Goal: Task Accomplishment & Management: Manage account settings

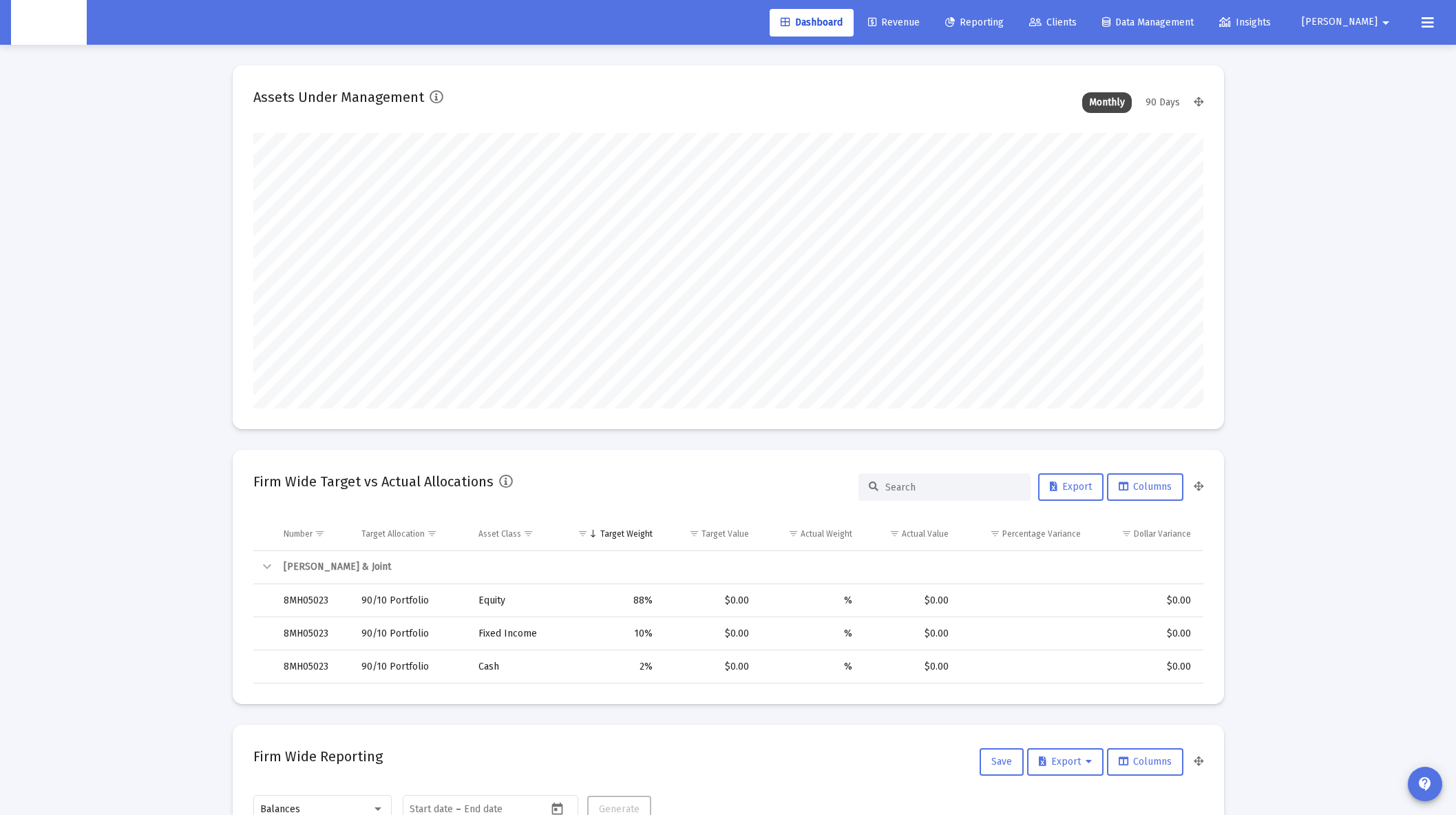
scroll to position [276, 512]
type input "[DATE]"
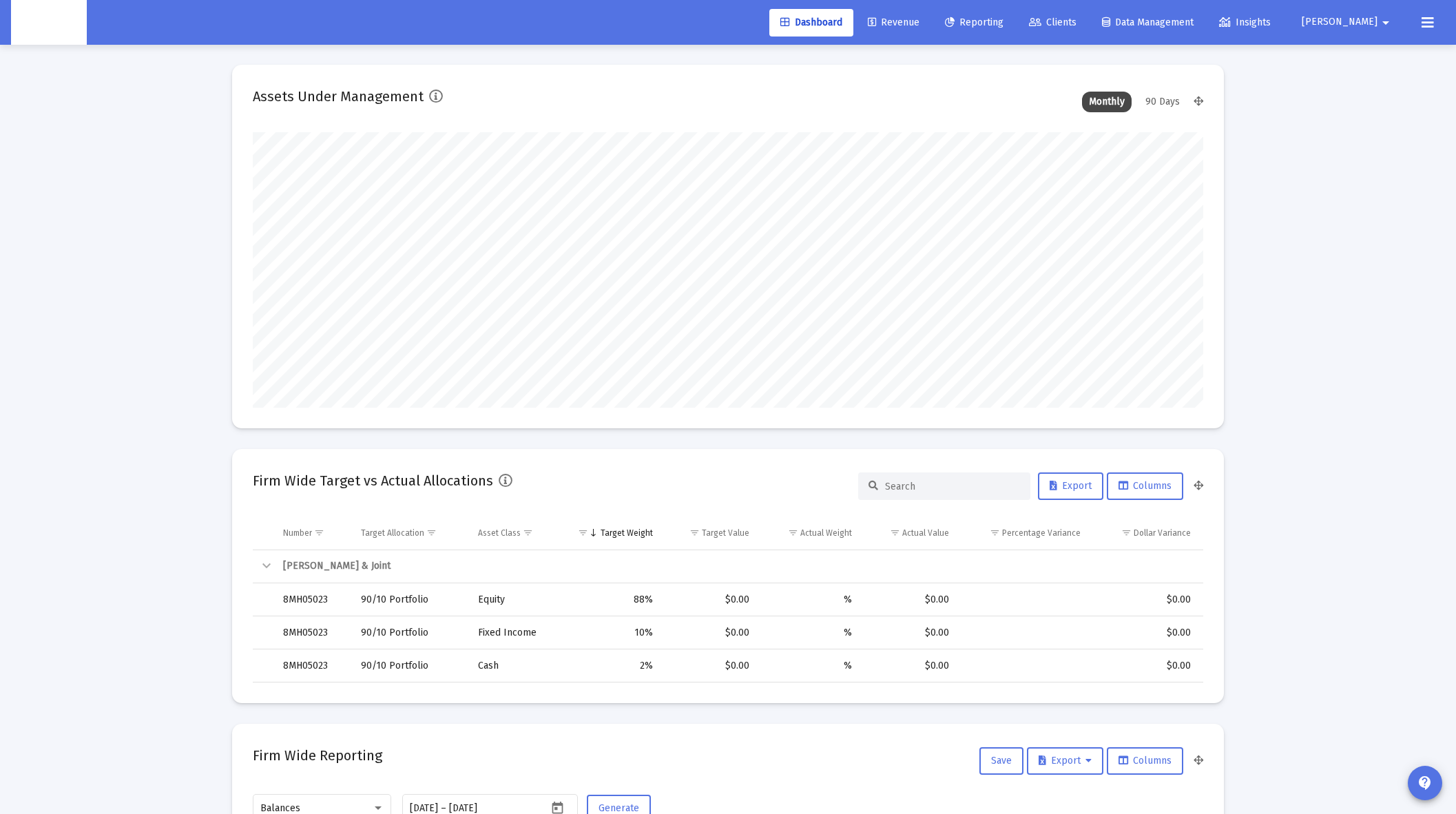
scroll to position [0, 0]
click at [1077, 22] on span "Clients" at bounding box center [1053, 22] width 47 height 12
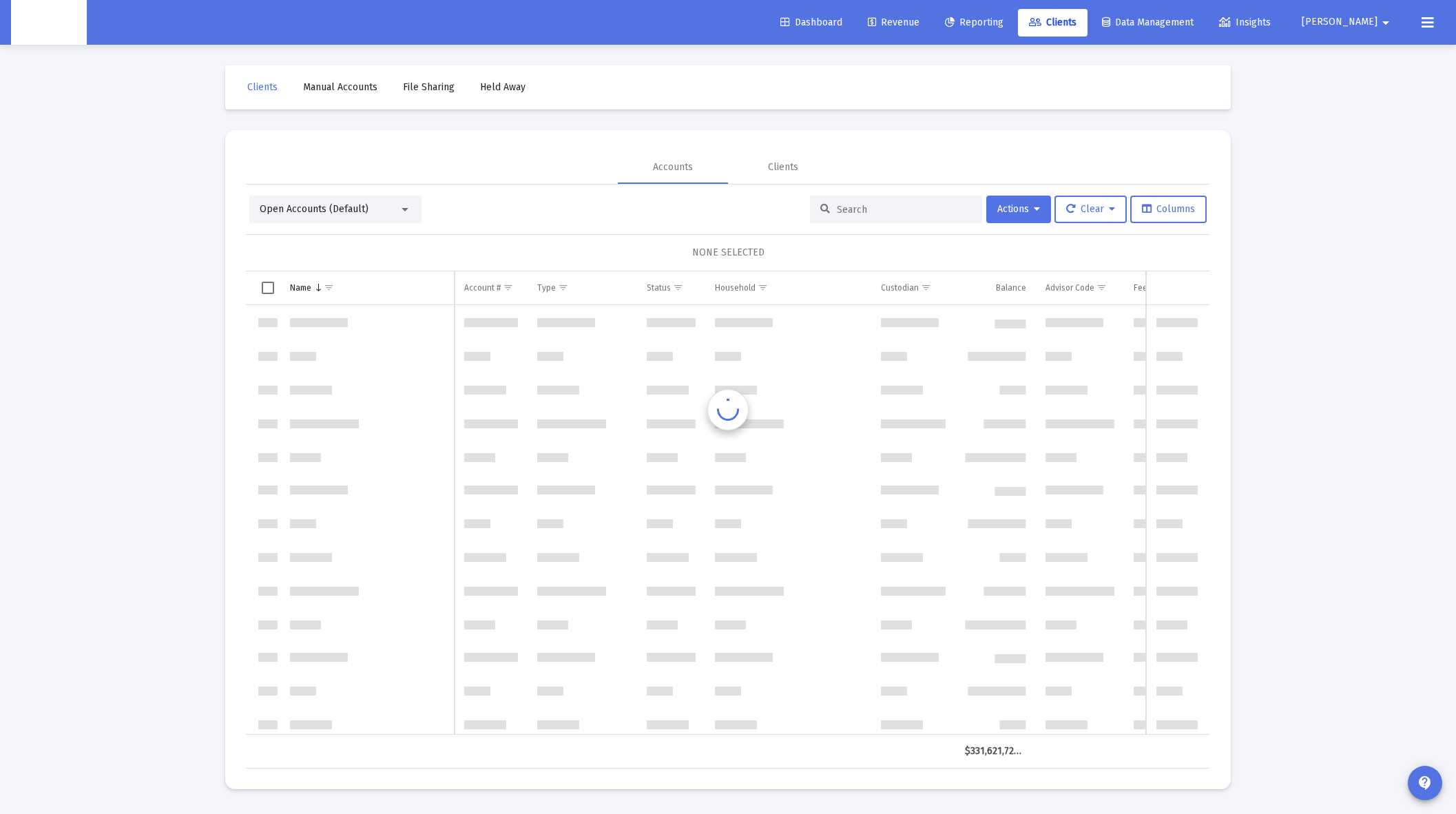
scroll to position [9916, 0]
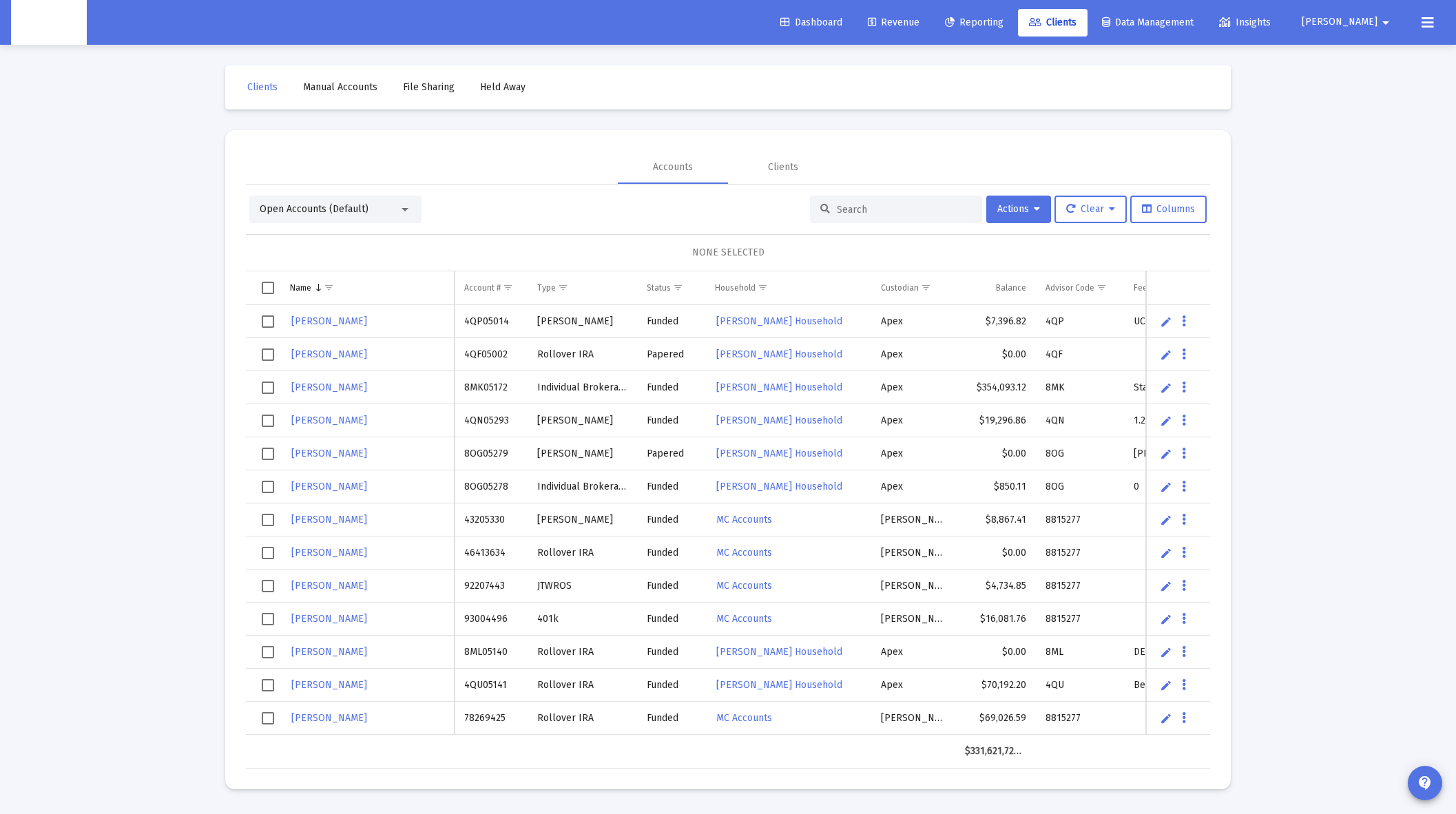
click at [898, 206] on input at bounding box center [904, 209] width 135 height 12
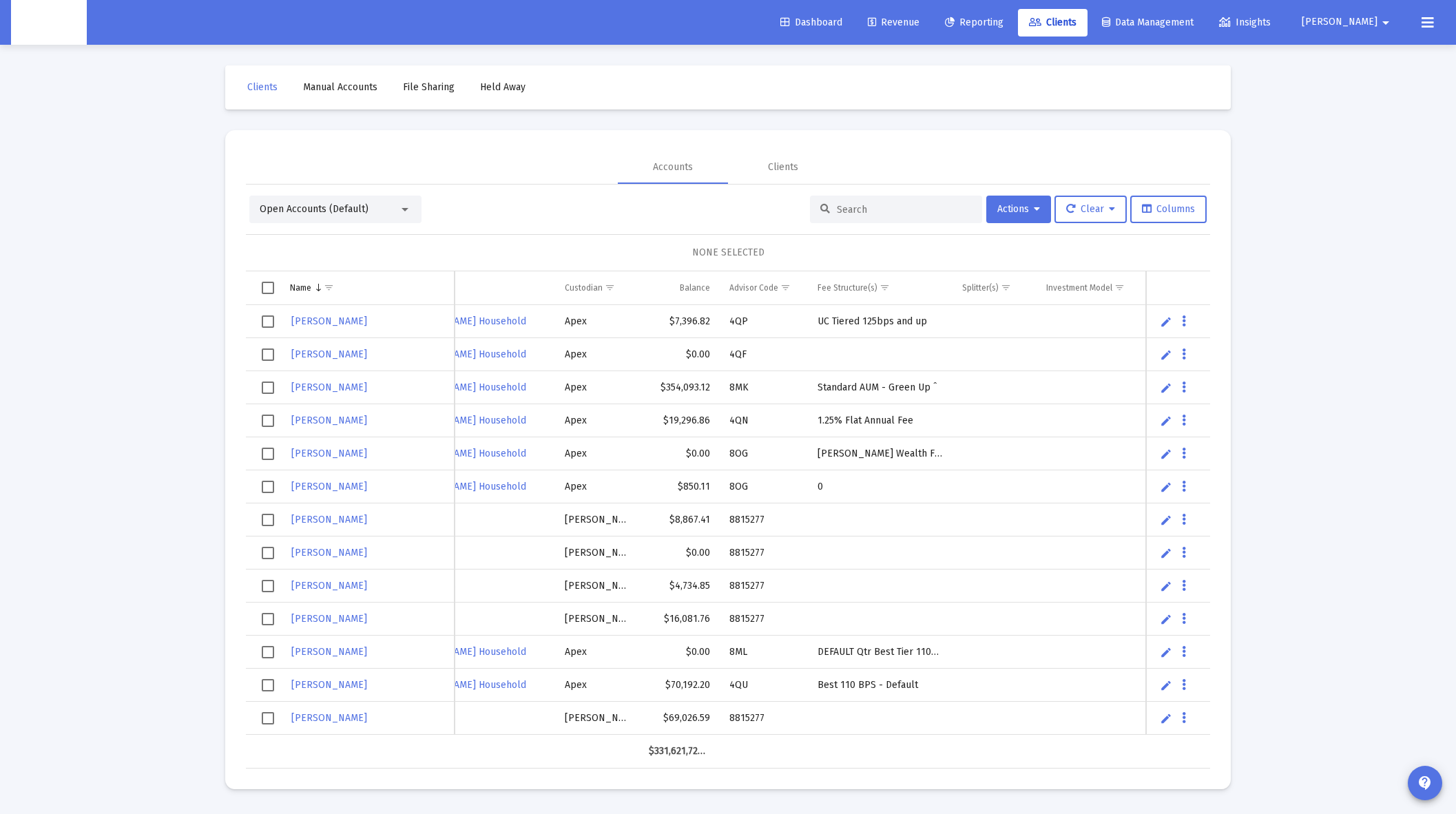
scroll to position [0, 0]
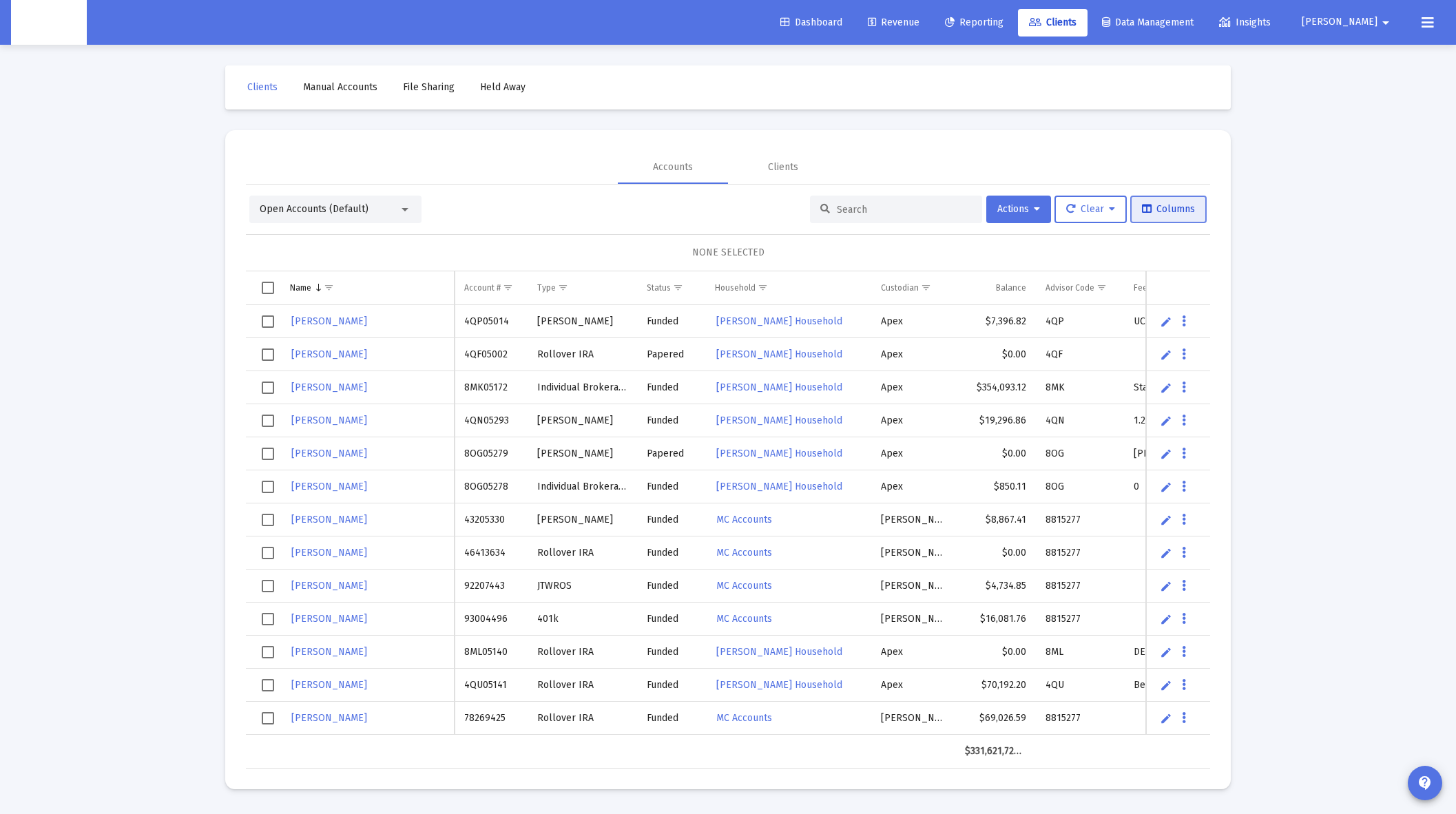
click at [1154, 218] on button "Columns" at bounding box center [1169, 209] width 77 height 27
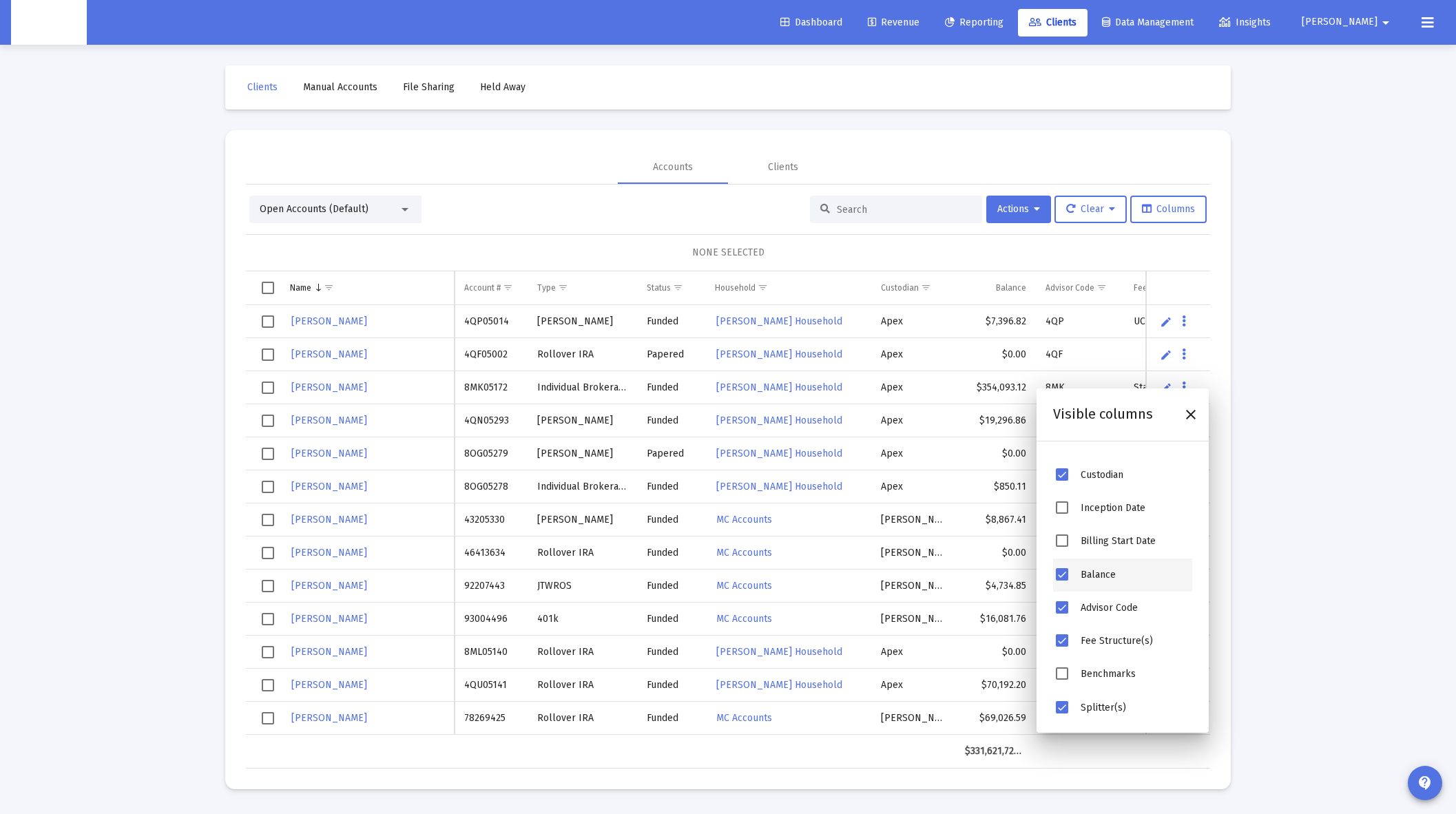
scroll to position [173, 0]
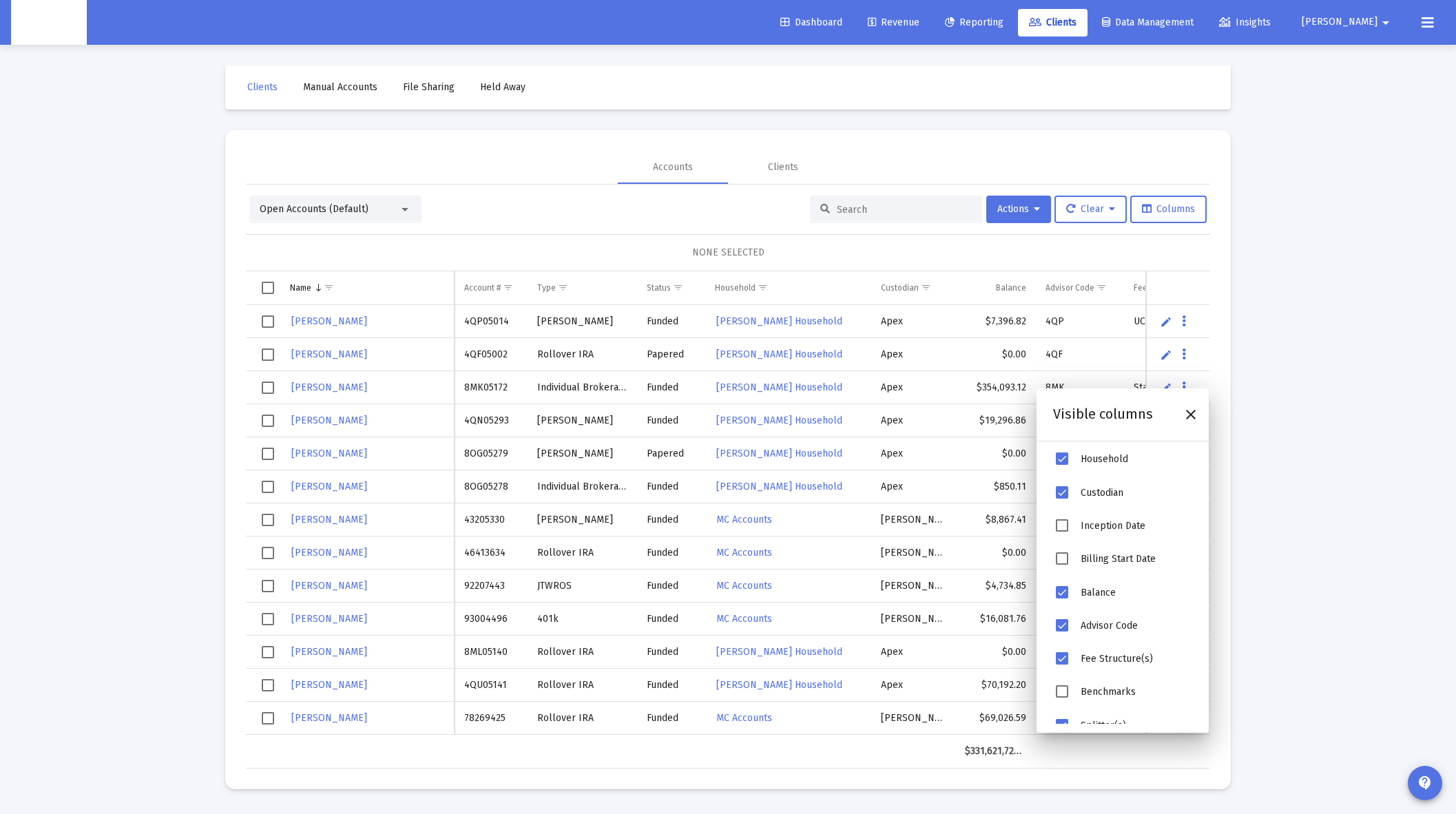
click at [1061, 529] on span "Inception Date" at bounding box center [1062, 525] width 13 height 13
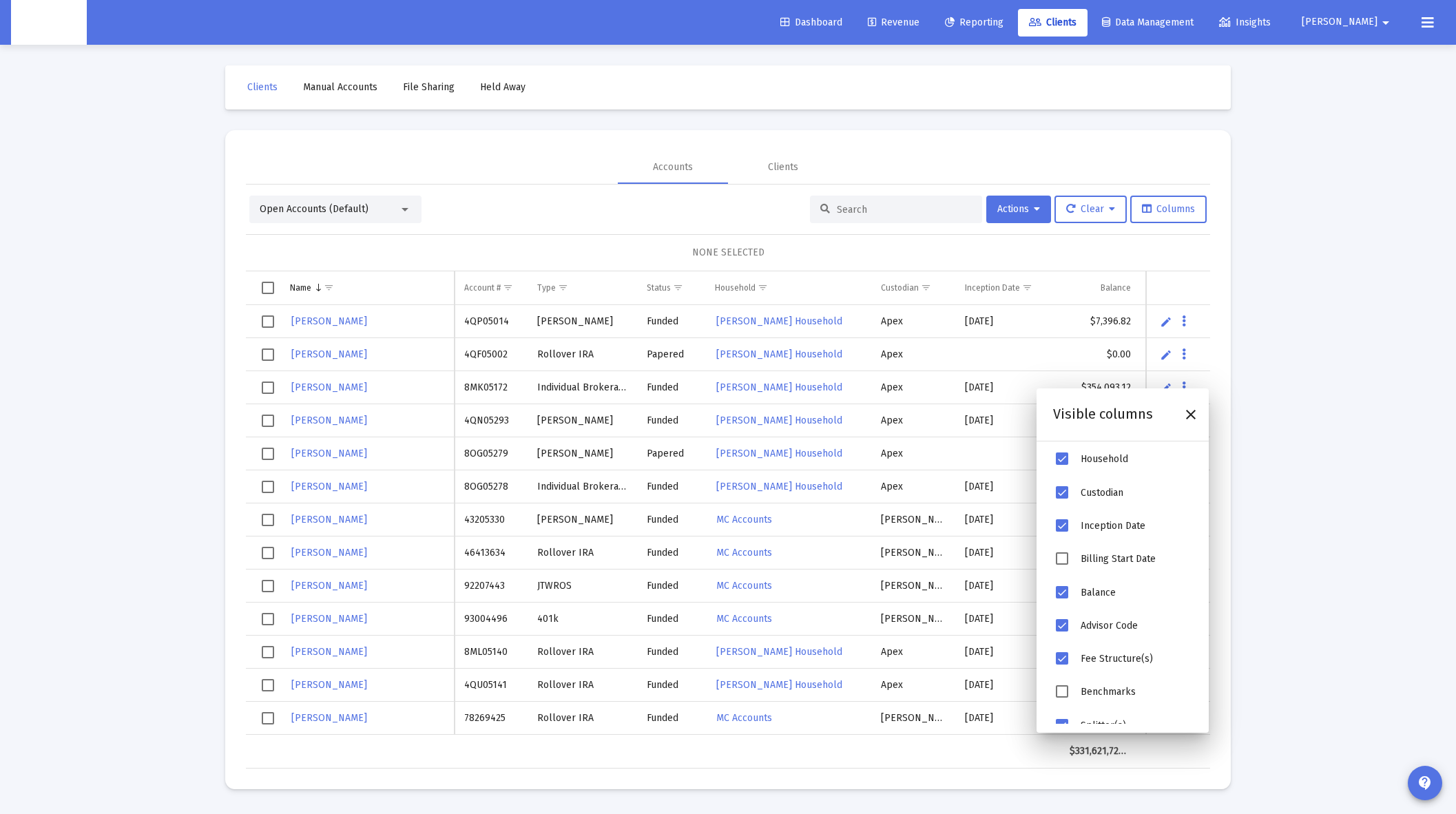
scroll to position [0, 0]
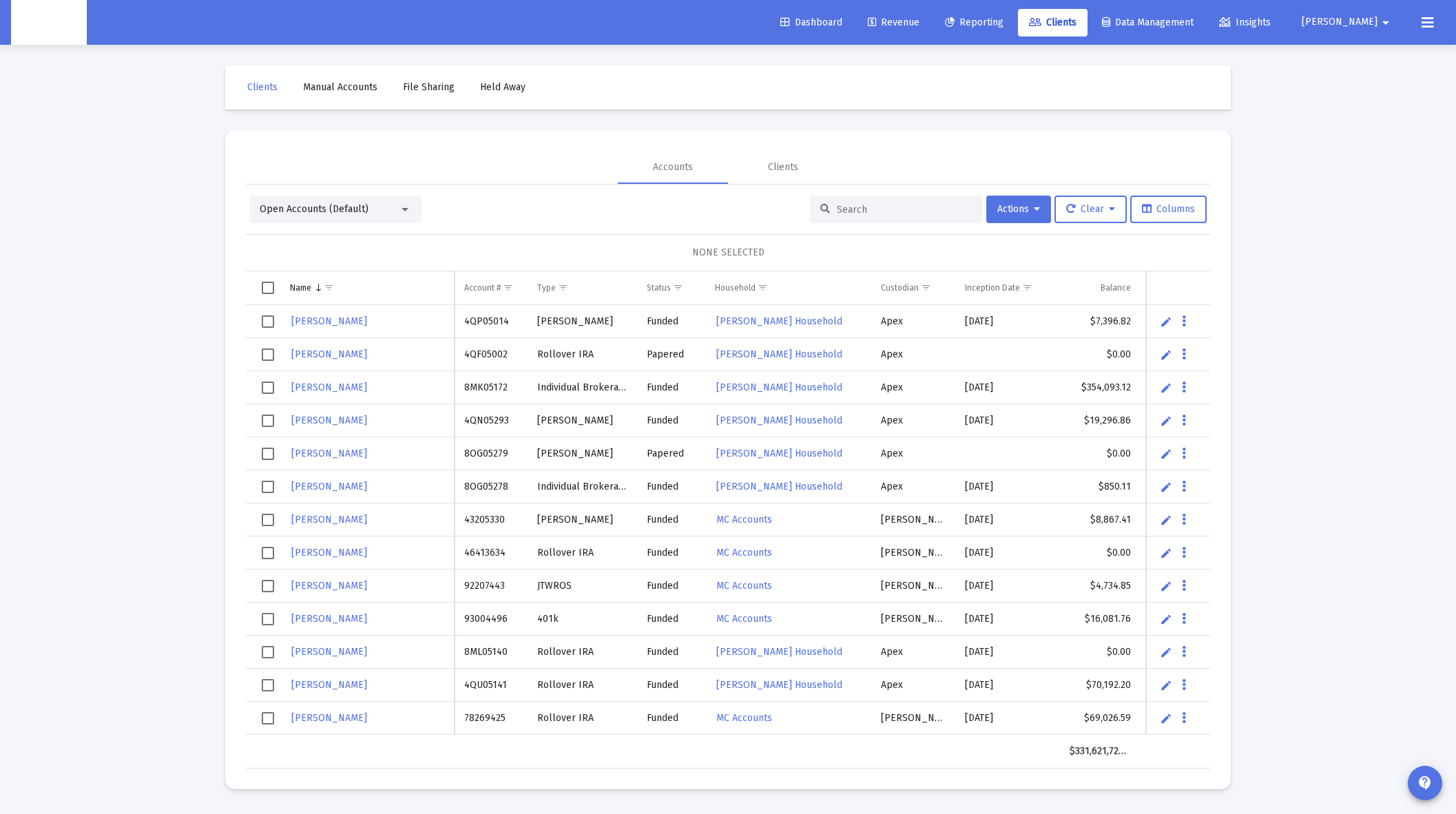
drag, startPoint x: 1266, startPoint y: 476, endPoint x: 1252, endPoint y: 467, distance: 16.6
click at [1264, 475] on div "Loading... Clients Manual Accounts File Sharing Held Away Accounts Clients Open…" at bounding box center [728, 407] width 1456 height 814
click at [1023, 291] on span "Show filter options for column 'Inception Date'" at bounding box center [1027, 288] width 10 height 10
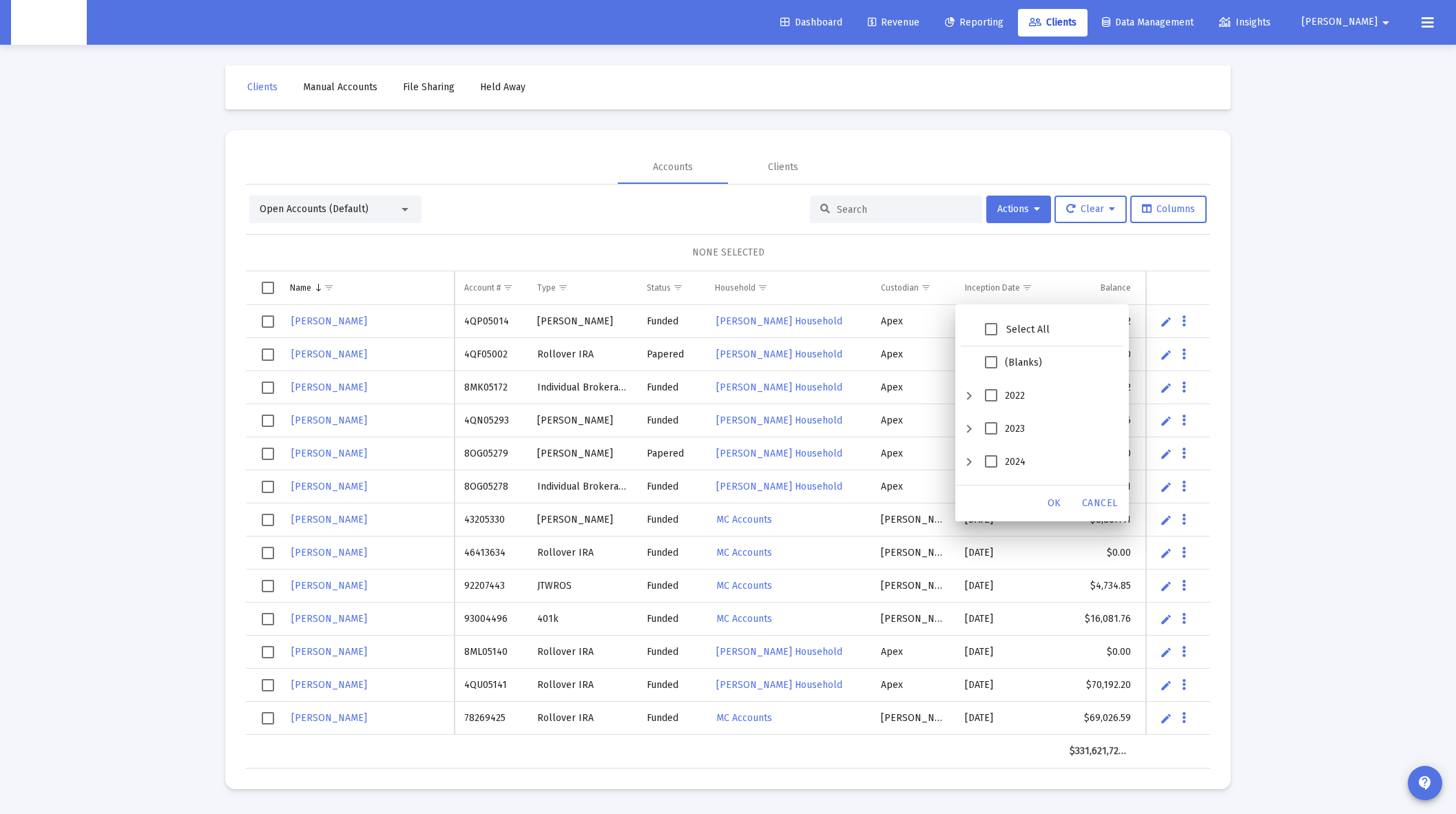
scroll to position [27, 0]
click at [988, 466] on span "2025" at bounding box center [991, 467] width 13 height 13
click at [1056, 507] on span "OK" at bounding box center [1055, 503] width 14 height 12
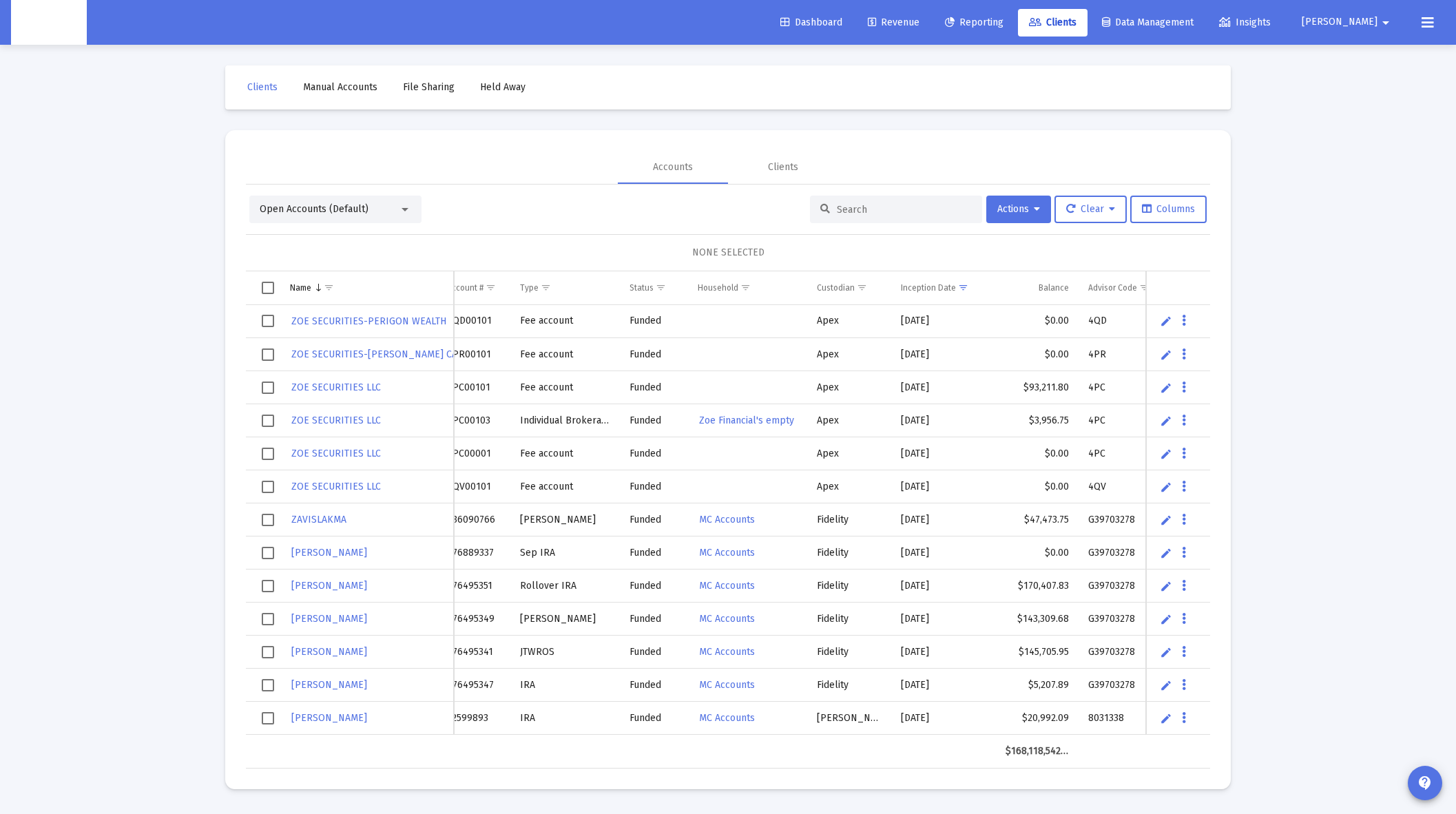
scroll to position [0, 19]
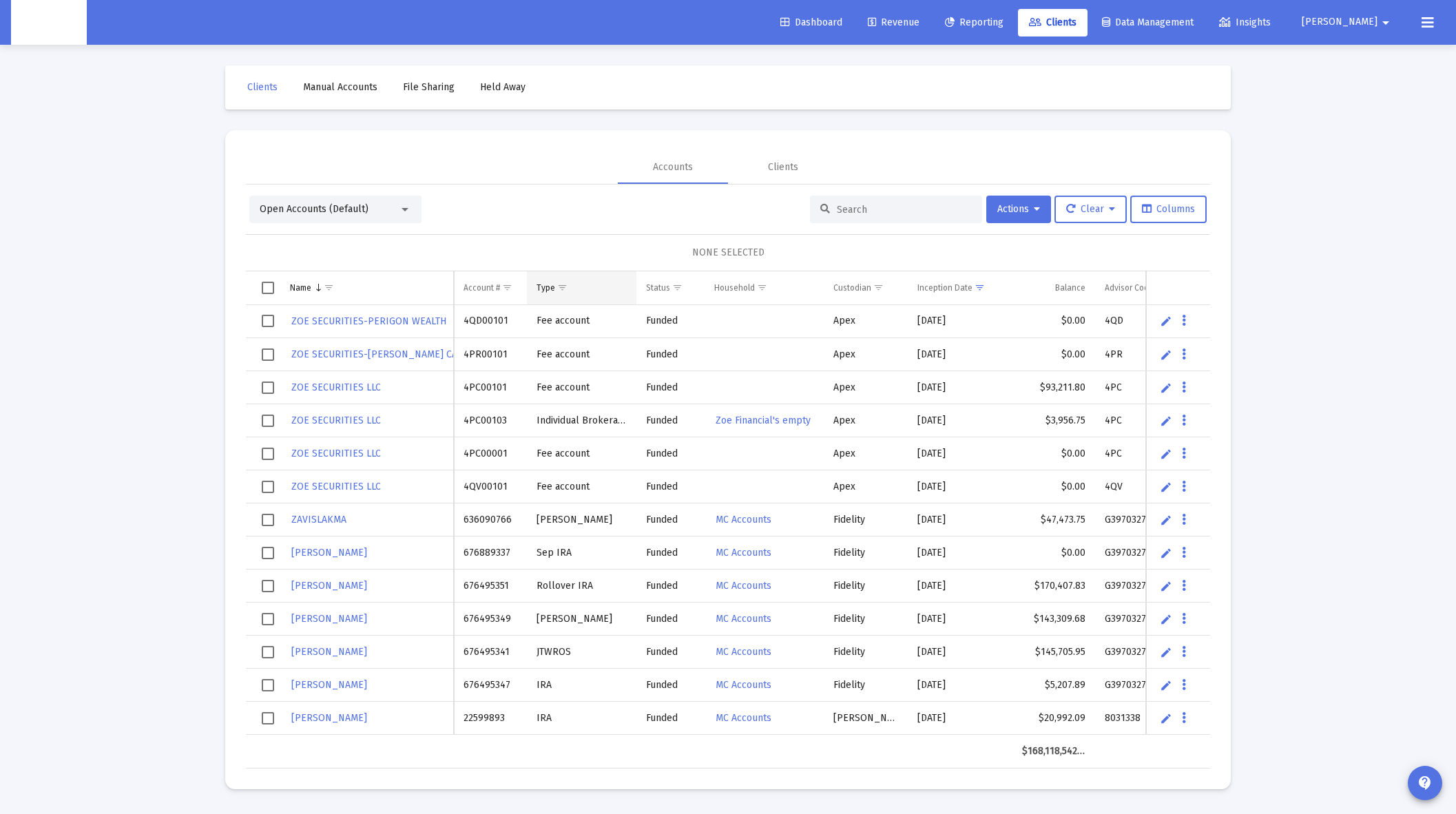
click at [558, 290] on span "Show filter options for column 'Type'" at bounding box center [563, 288] width 10 height 10
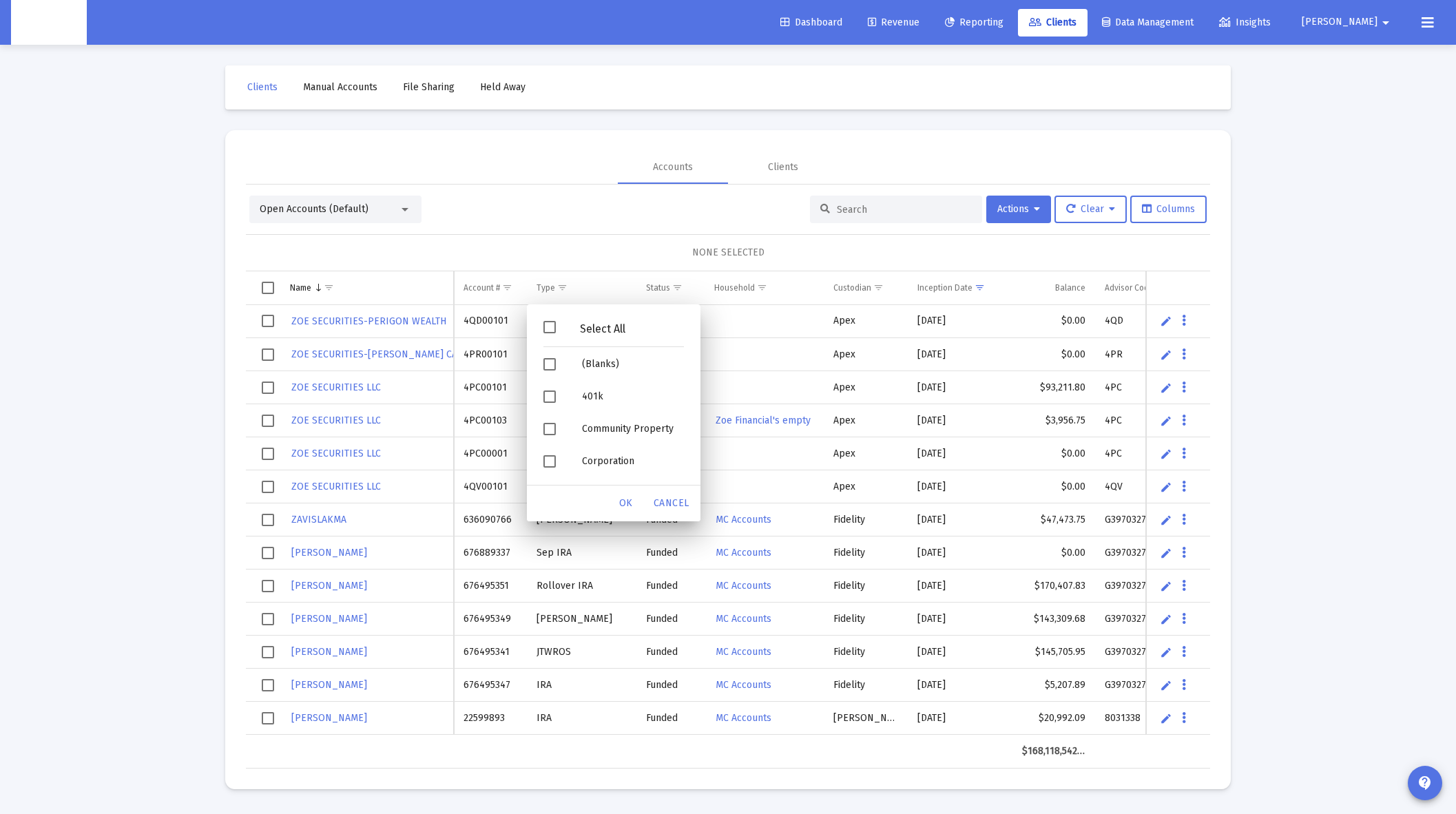
click at [605, 328] on div "Select All" at bounding box center [603, 329] width 94 height 12
click at [582, 322] on div "Select All" at bounding box center [614, 330] width 162 height 35
click at [558, 363] on div "Filter options" at bounding box center [552, 358] width 38 height 32
click at [550, 387] on span "Filter options" at bounding box center [550, 390] width 13 height 13
click at [623, 503] on span "OK" at bounding box center [626, 503] width 14 height 12
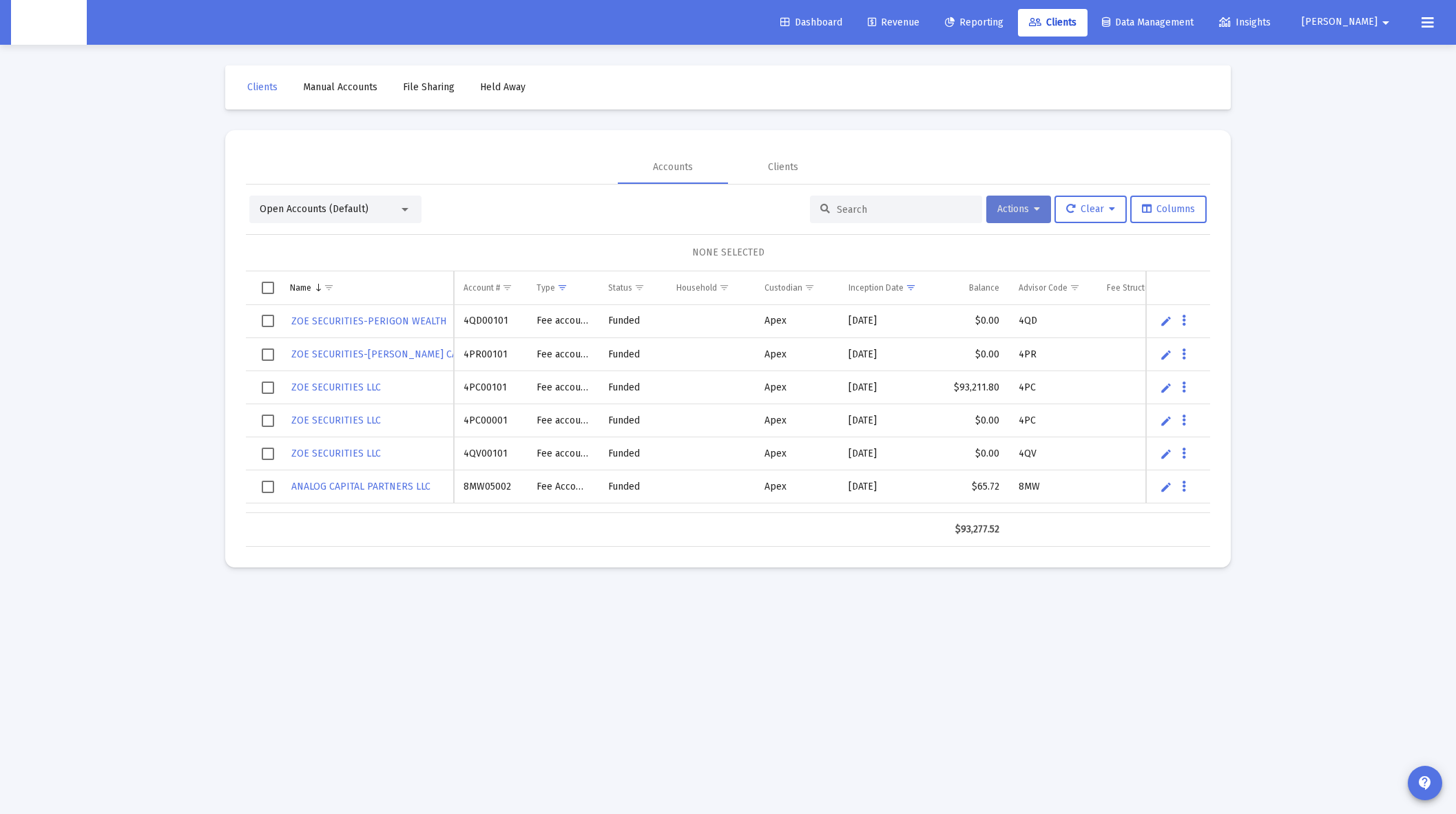
click at [1025, 209] on span "Actions" at bounding box center [1019, 209] width 43 height 12
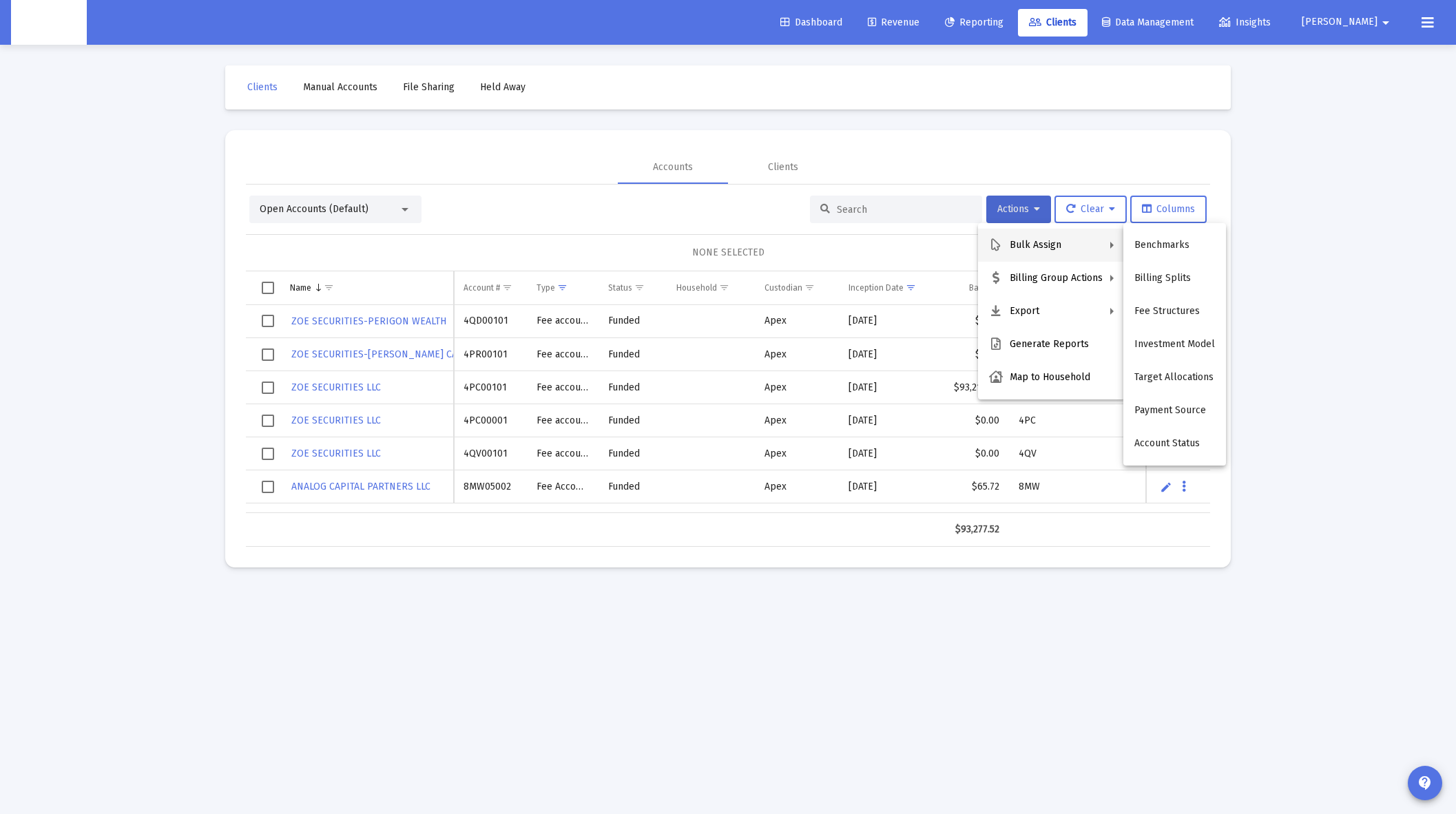
drag, startPoint x: 936, startPoint y: 155, endPoint x: 1061, endPoint y: 297, distance: 189.2
click at [938, 156] on div at bounding box center [728, 407] width 1456 height 814
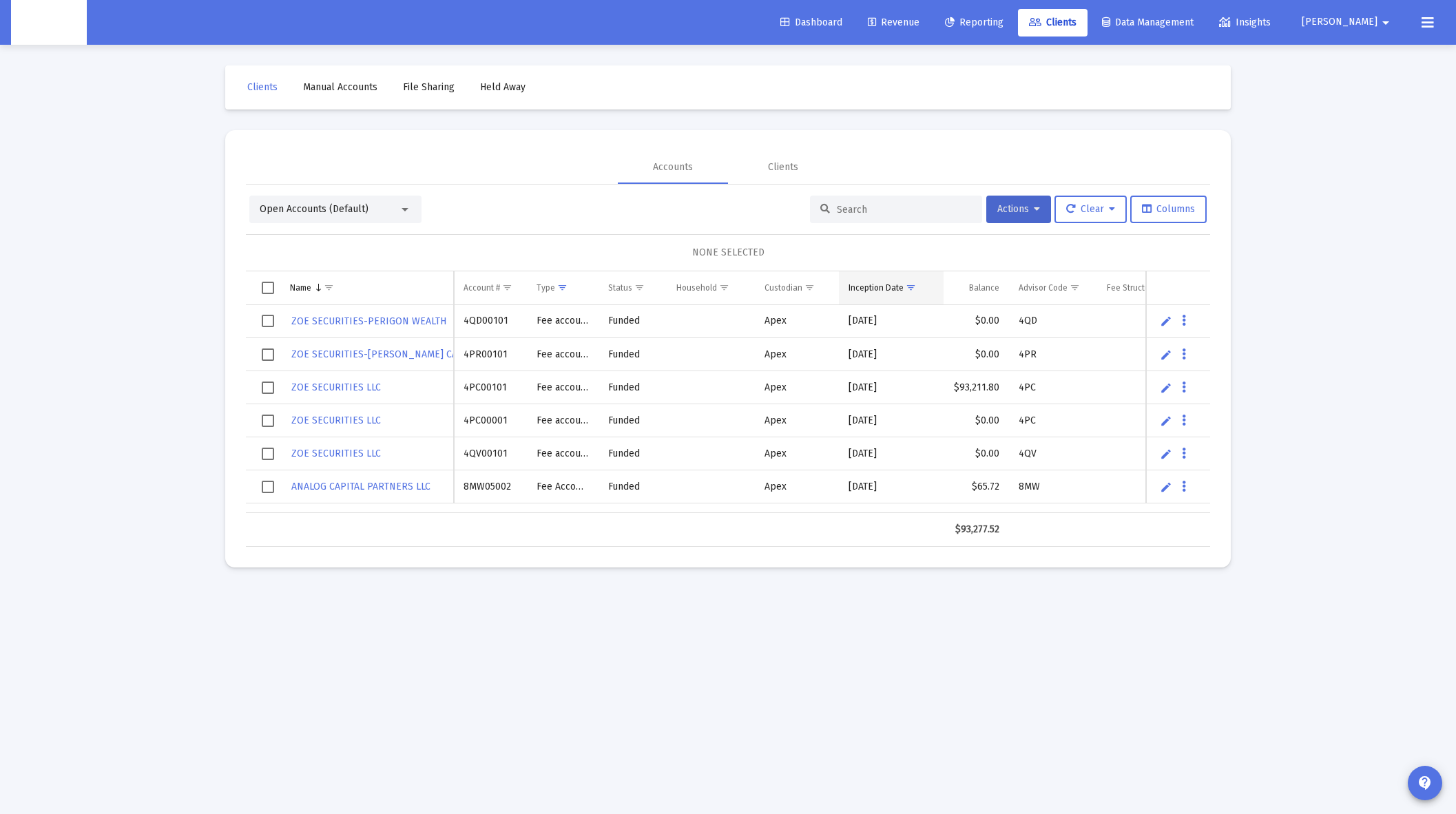
click at [915, 291] on span "Show filter options for column 'Inception Date'" at bounding box center [911, 288] width 10 height 10
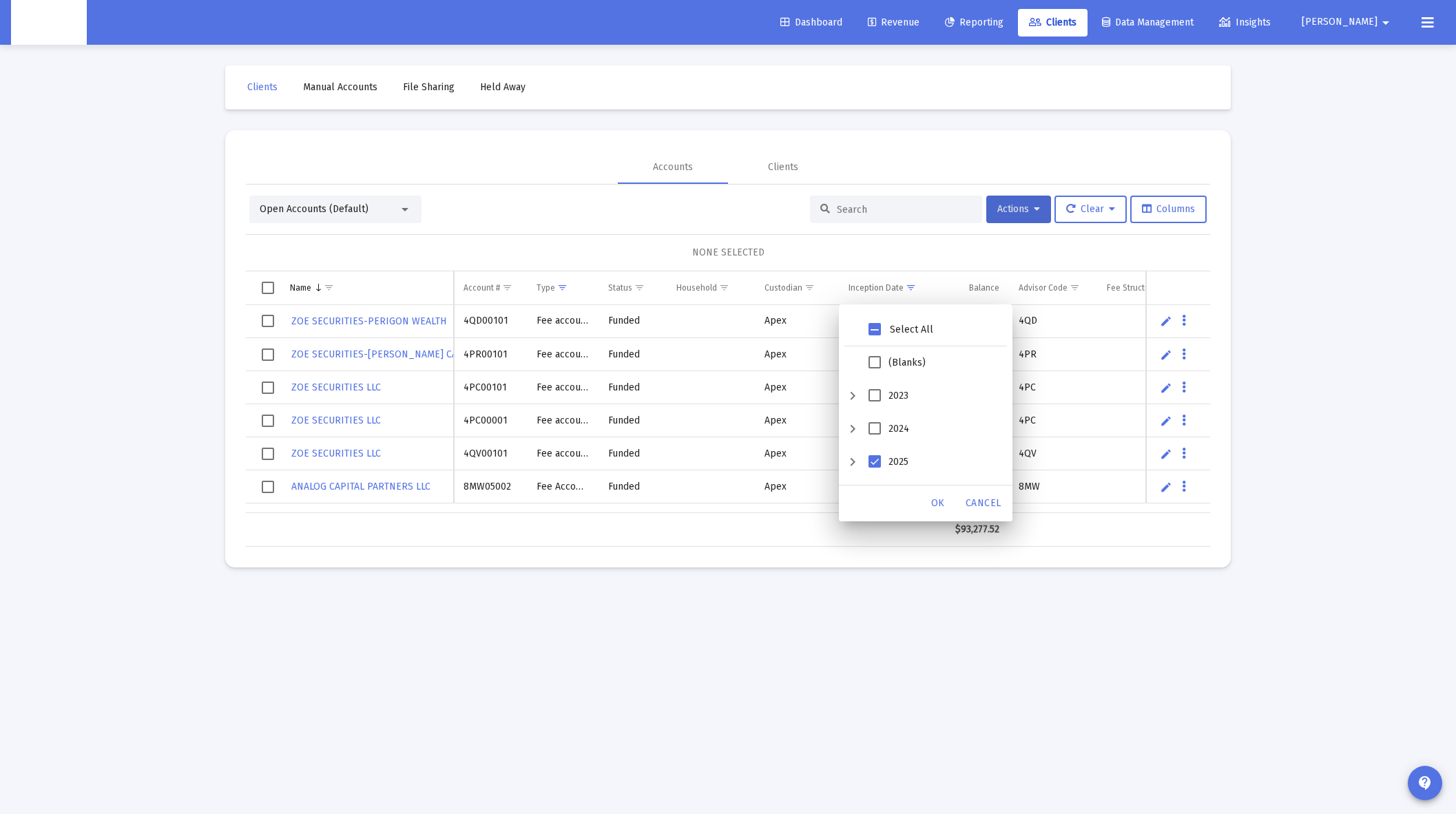
click at [856, 430] on div "2024" at bounding box center [853, 428] width 16 height 33
click at [873, 438] on div "September" at bounding box center [869, 435] width 16 height 33
click at [893, 435] on span "September" at bounding box center [891, 434] width 13 height 13
click at [939, 505] on span "OK" at bounding box center [938, 503] width 14 height 12
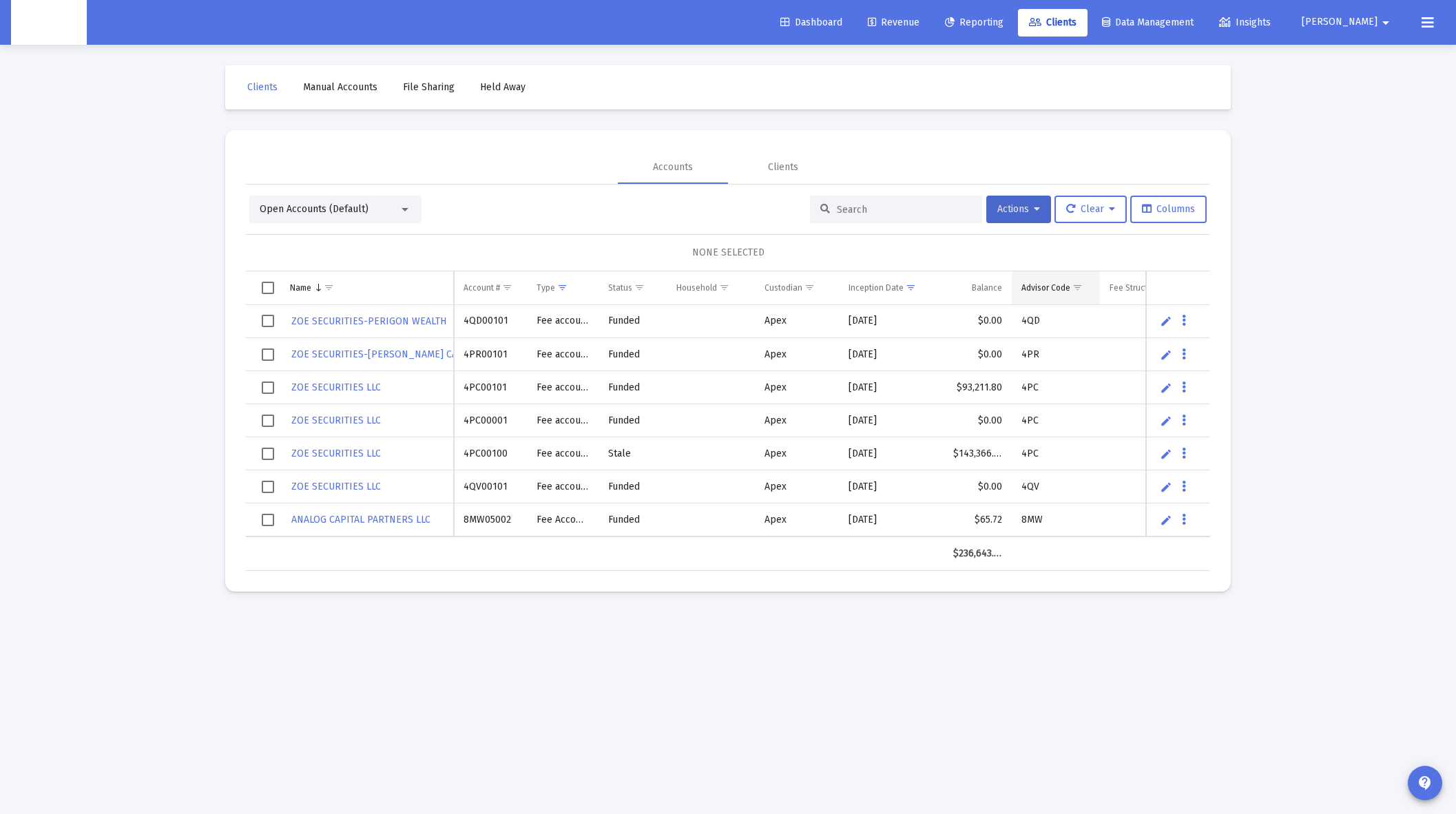
click at [1053, 288] on div "Advisor Code" at bounding box center [1046, 288] width 49 height 11
click at [1078, 287] on span "Show filter options for column 'Advisor Code'" at bounding box center [1078, 288] width 10 height 10
click at [906, 289] on span "Show filter options for column 'Inception Date'" at bounding box center [911, 288] width 10 height 10
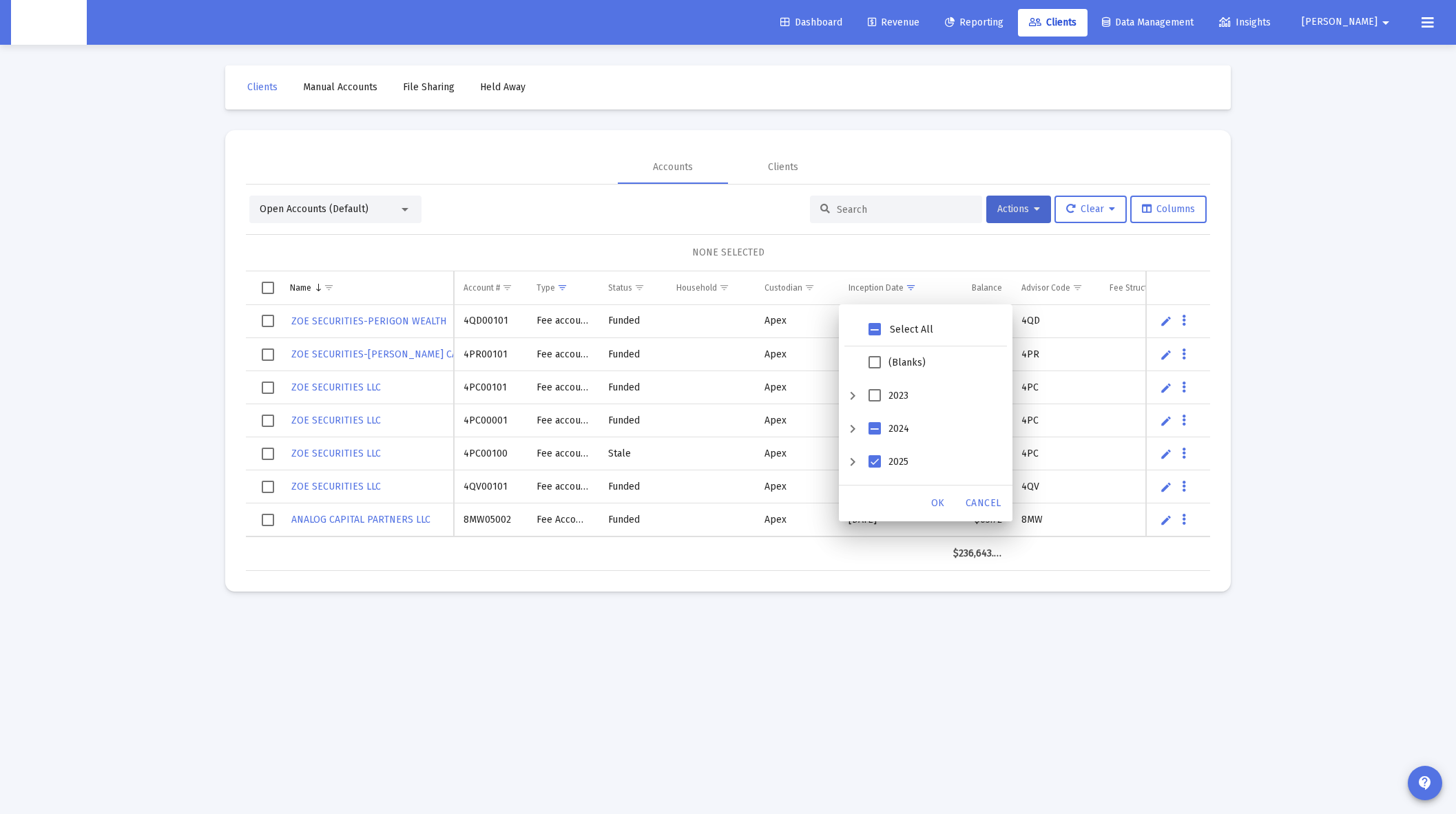
click at [855, 463] on div "2025" at bounding box center [853, 462] width 16 height 33
click at [849, 319] on div "2024" at bounding box center [853, 317] width 16 height 33
drag, startPoint x: 898, startPoint y: 411, endPoint x: 892, endPoint y: 405, distance: 8.5
click at [896, 410] on li "July" at bounding box center [934, 417] width 146 height 33
click at [885, 388] on span "June" at bounding box center [891, 383] width 13 height 13
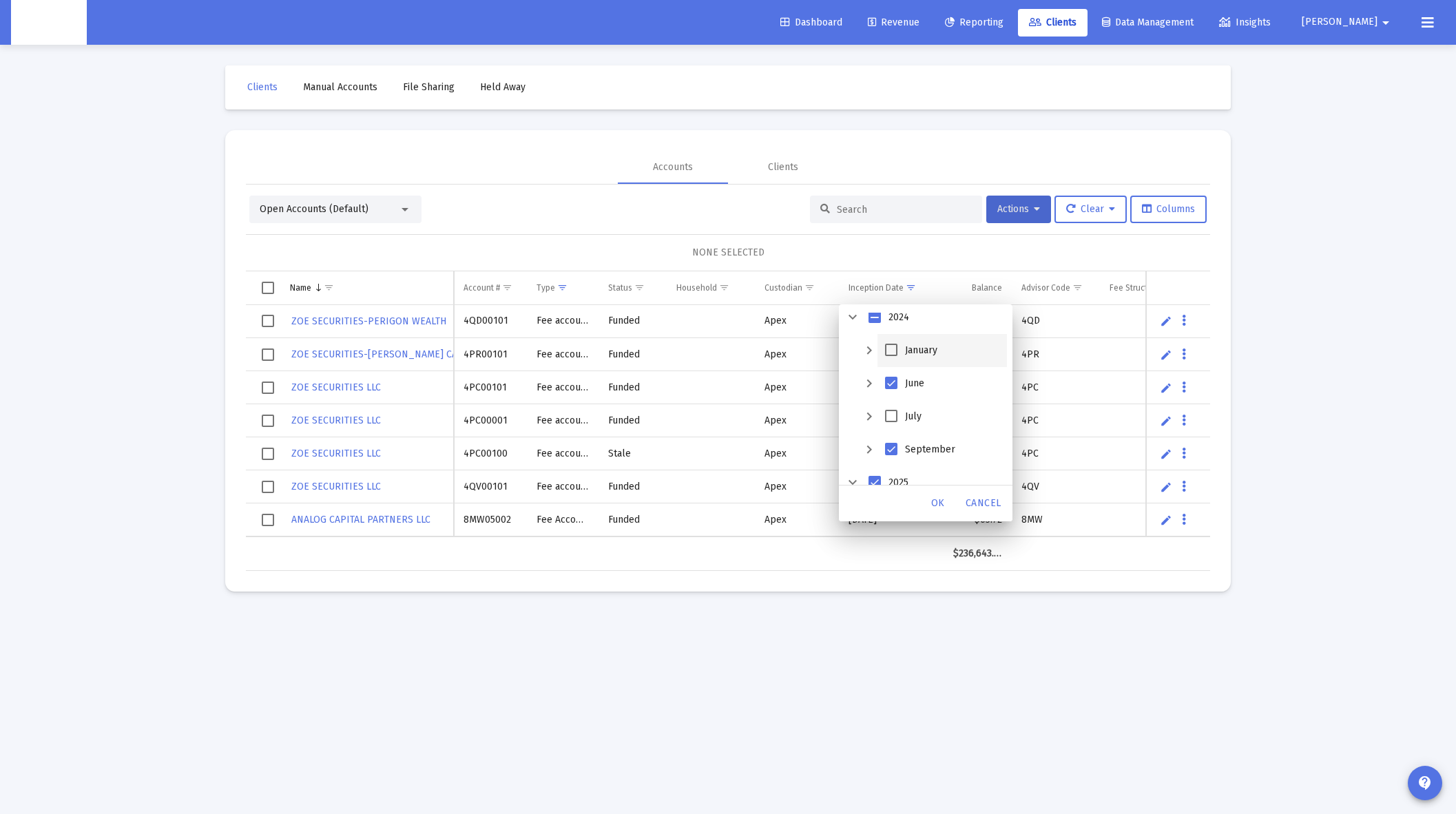
click at [892, 353] on span "January" at bounding box center [891, 349] width 13 height 13
drag, startPoint x: 890, startPoint y: 418, endPoint x: 906, endPoint y: 445, distance: 31.4
click at [891, 418] on span "July" at bounding box center [891, 416] width 13 height 13
click at [931, 504] on div "OK" at bounding box center [938, 504] width 44 height 25
